Goal: Task Accomplishment & Management: Manage account settings

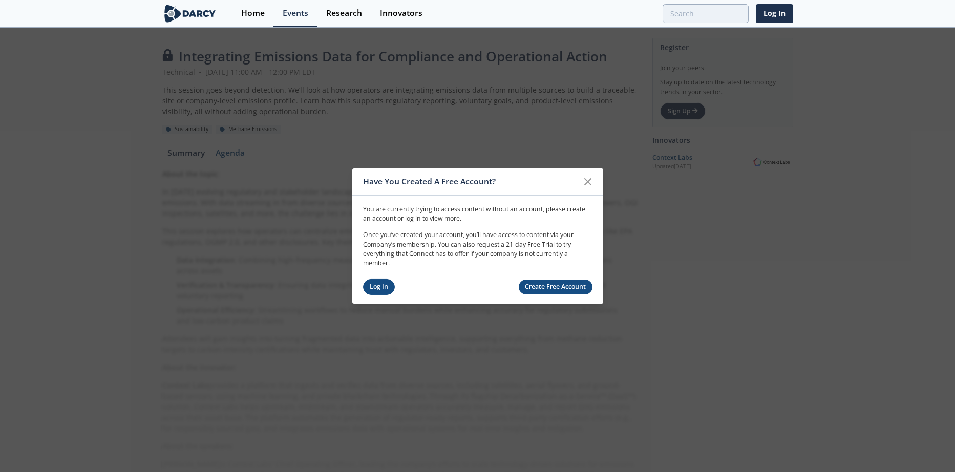
click at [376, 287] on link "Log In" at bounding box center [379, 287] width 32 height 16
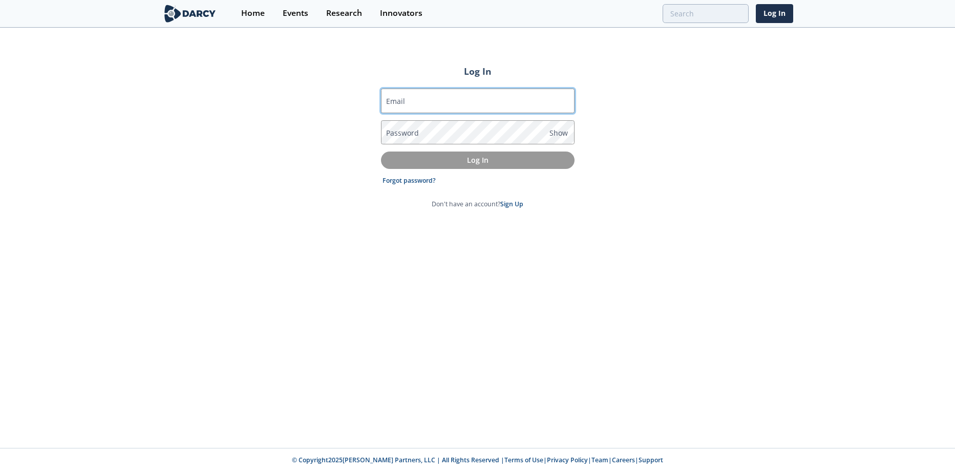
click at [416, 103] on input "Email" at bounding box center [478, 101] width 194 height 25
type input "[PERSON_NAME][EMAIL_ADDRESS][PERSON_NAME][DOMAIN_NAME]"
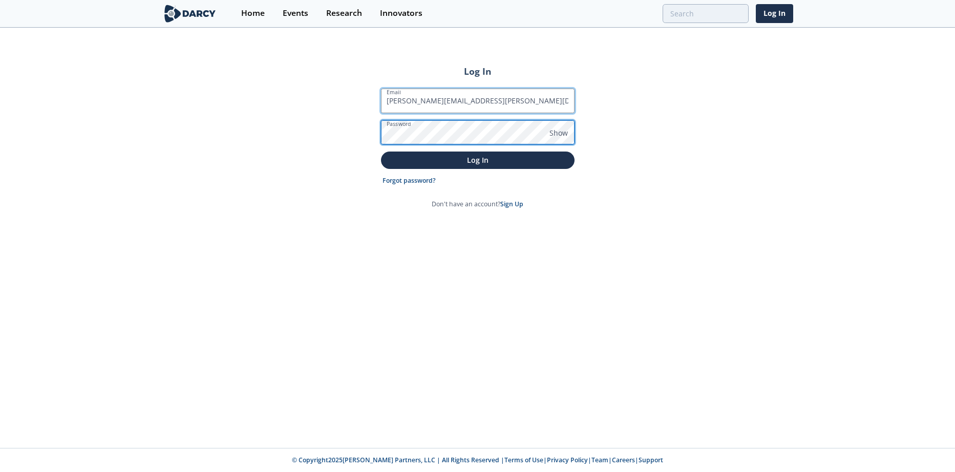
click at [381, 152] on button "Log In" at bounding box center [478, 160] width 194 height 17
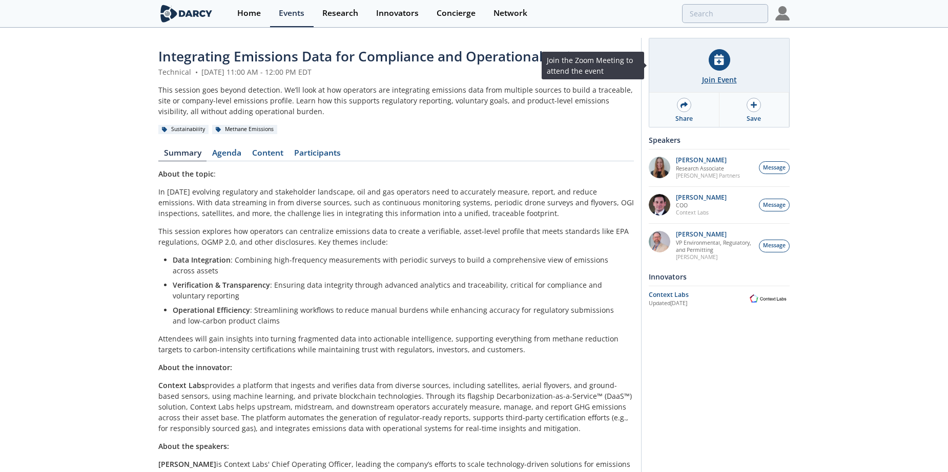
click at [715, 60] on icon at bounding box center [718, 59] width 9 height 11
